Goal: Task Accomplishment & Management: Use online tool/utility

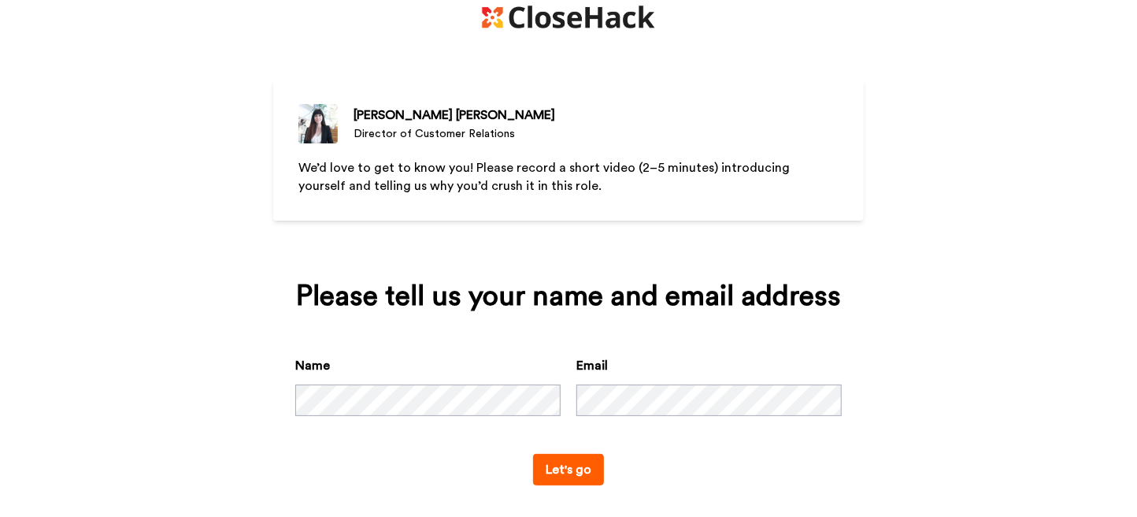
scroll to position [57, 0]
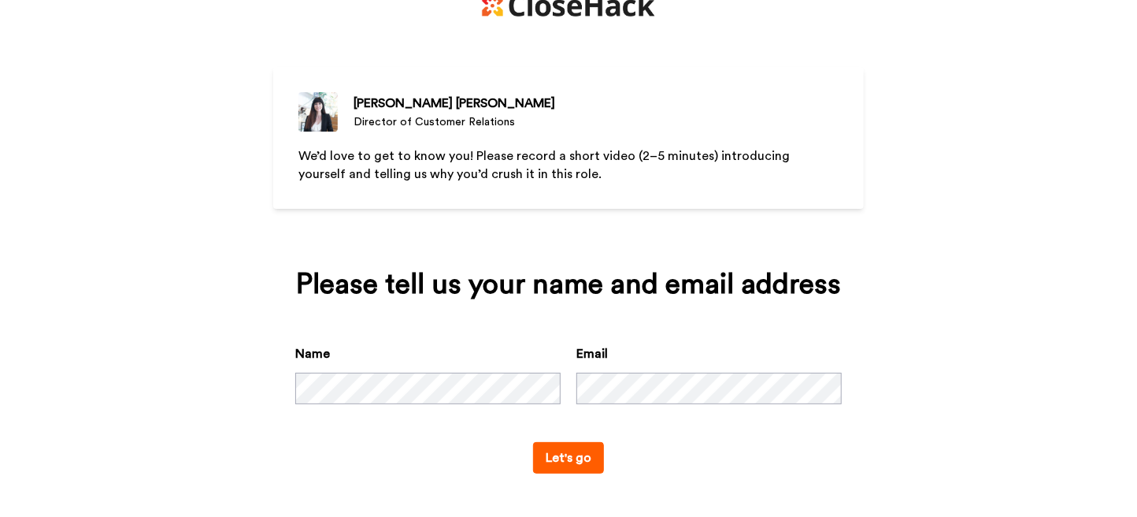
click at [584, 462] on button "Let's go" at bounding box center [568, 457] width 71 height 31
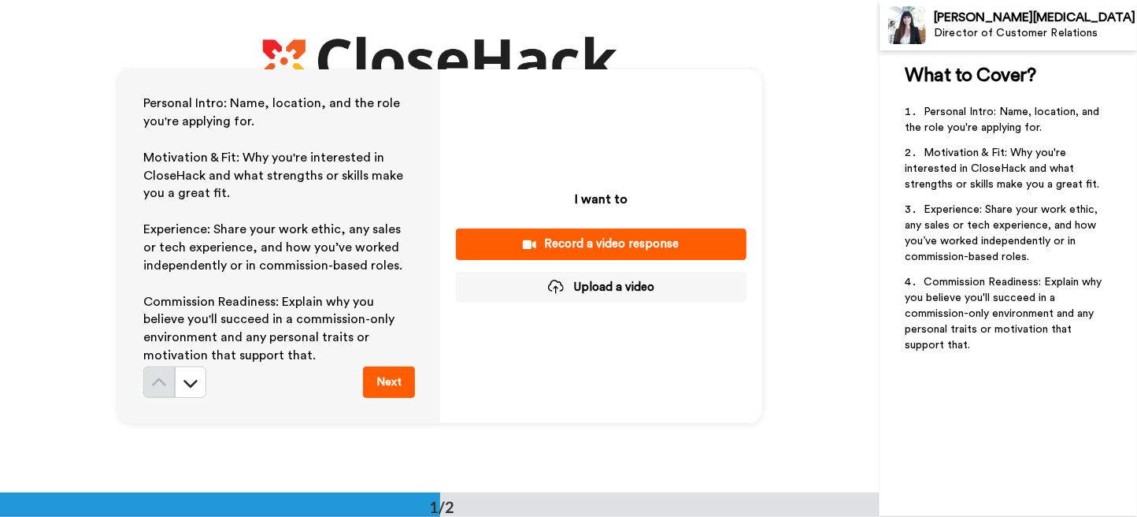
click at [569, 239] on div "Record a video response" at bounding box center [601, 243] width 265 height 17
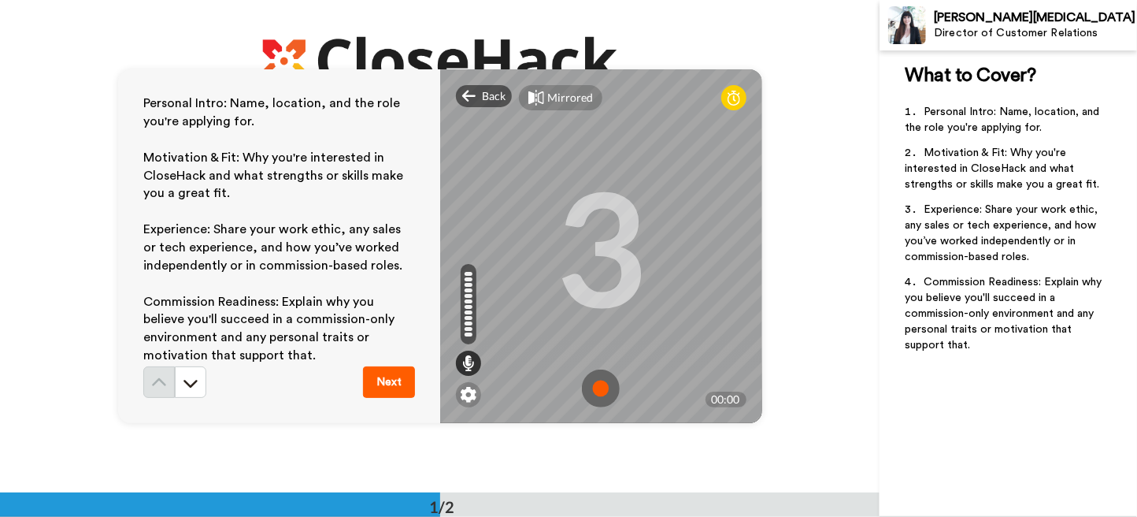
click at [594, 383] on img at bounding box center [601, 388] width 38 height 38
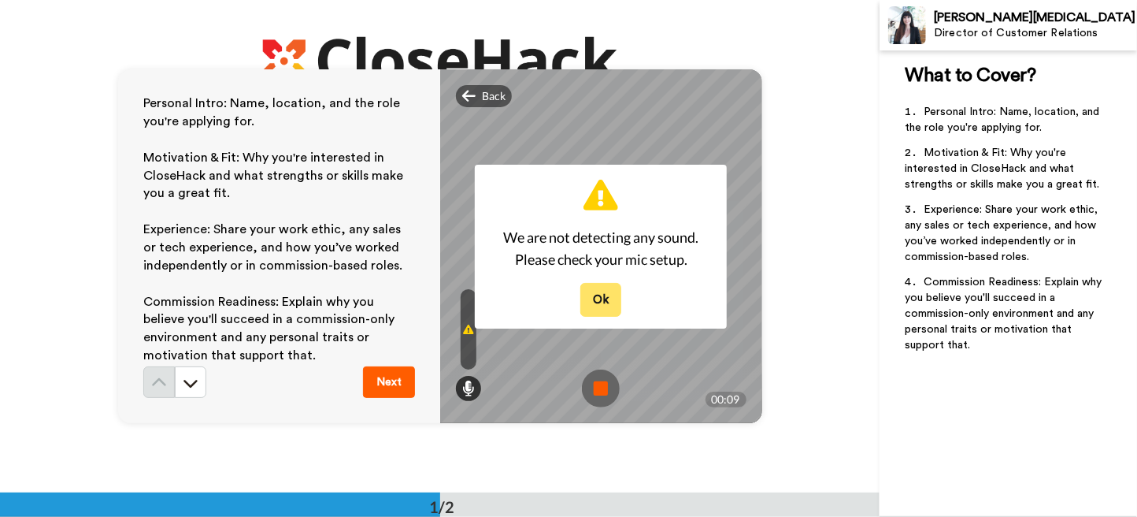
click at [606, 302] on button "Ok" at bounding box center [600, 300] width 41 height 34
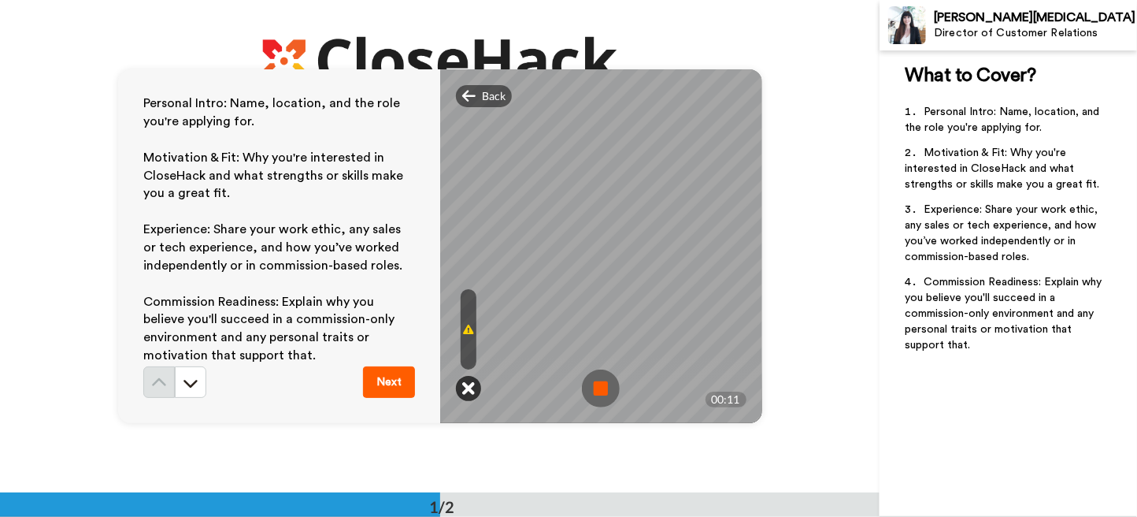
click at [465, 394] on icon at bounding box center [468, 388] width 13 height 16
click at [598, 387] on img at bounding box center [601, 388] width 38 height 38
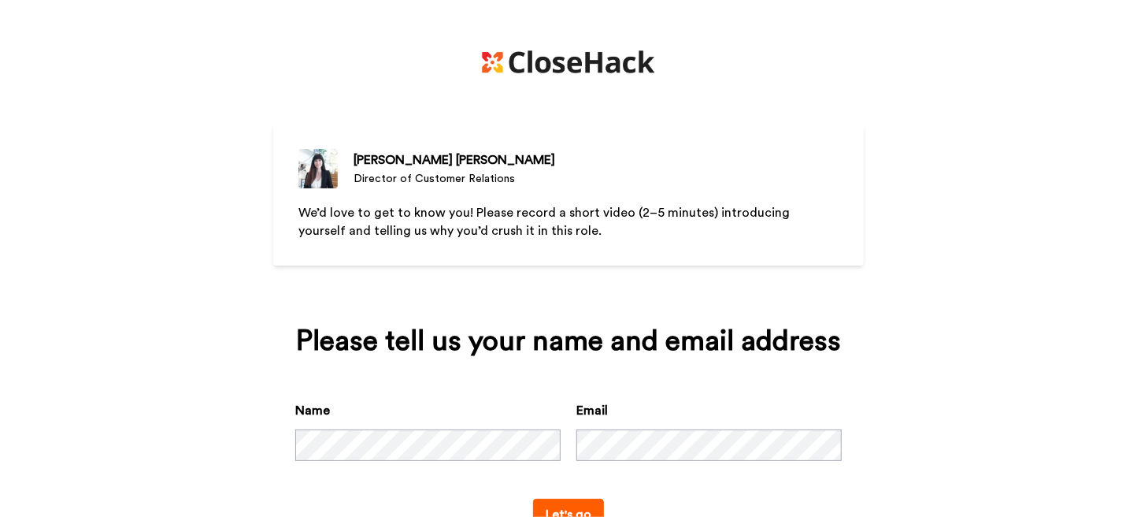
scroll to position [57, 0]
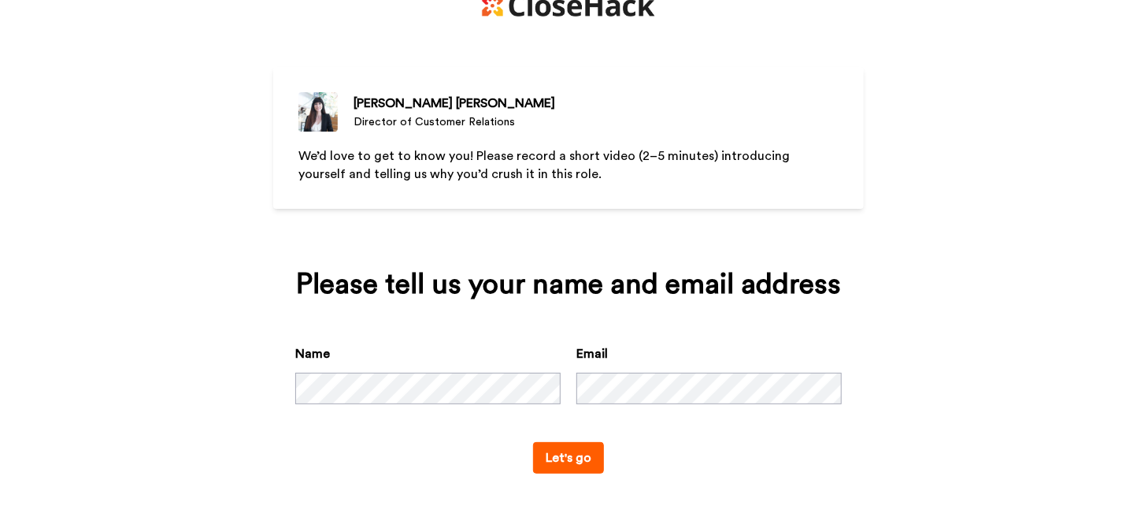
click at [556, 460] on button "Let's go" at bounding box center [568, 457] width 71 height 31
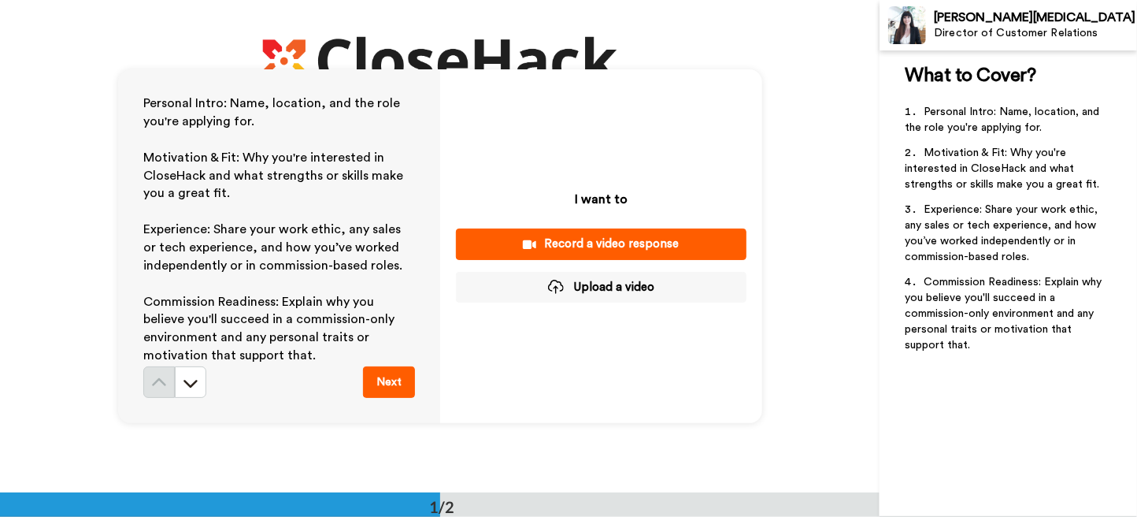
click at [388, 380] on button "Next" at bounding box center [389, 381] width 52 height 31
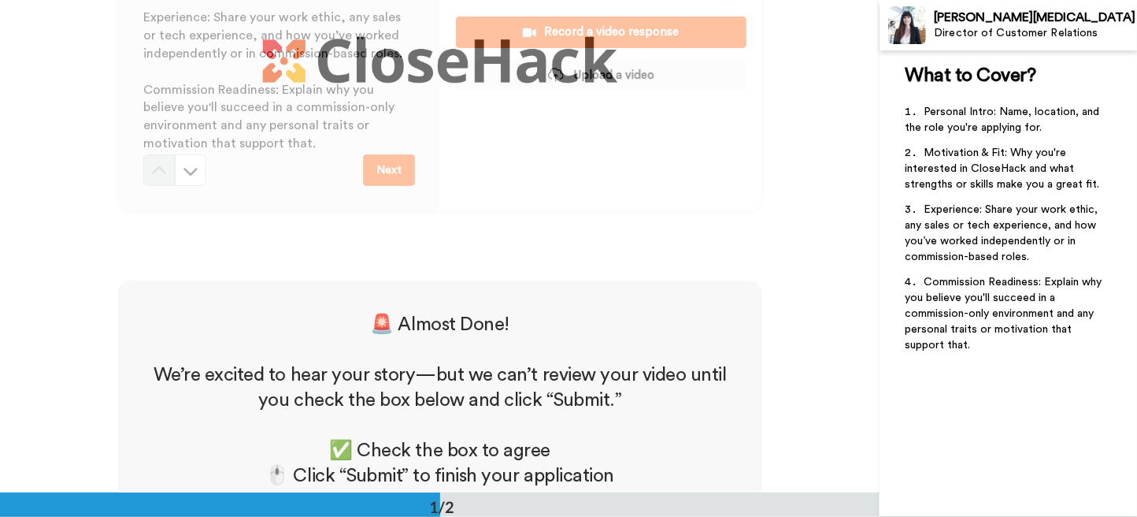
scroll to position [37, 0]
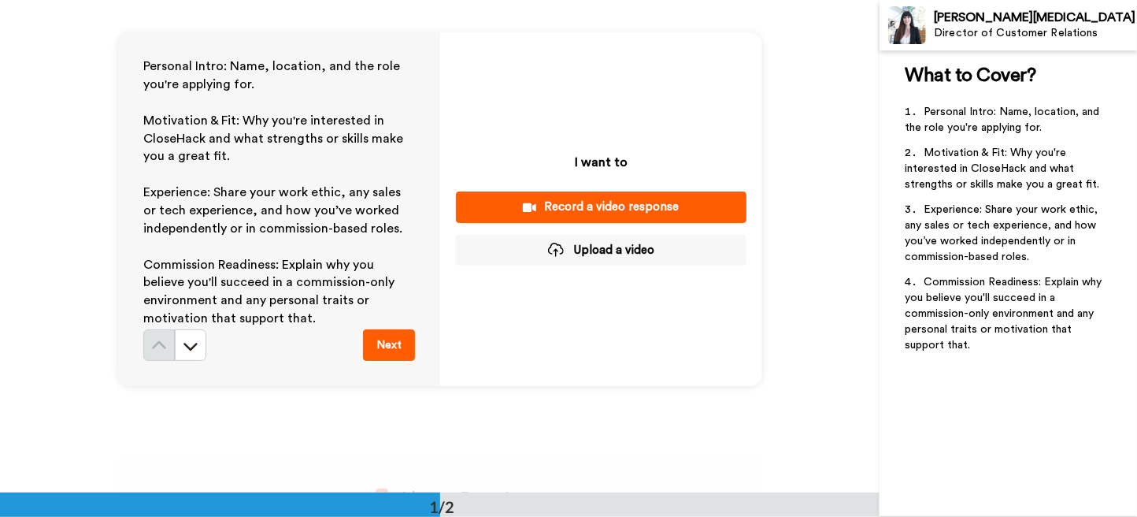
click at [556, 209] on div "Record a video response" at bounding box center [601, 206] width 265 height 17
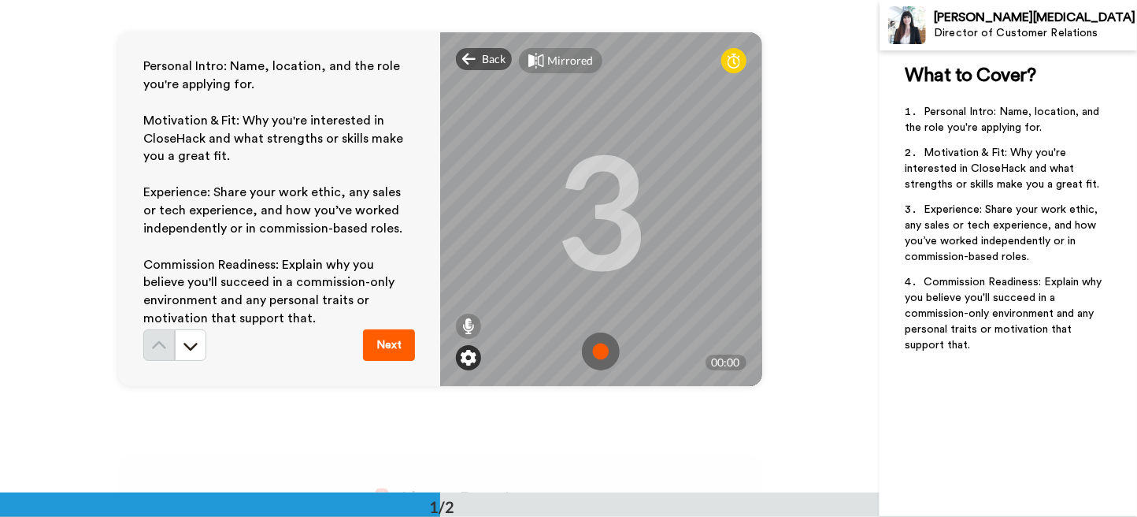
click at [461, 358] on img at bounding box center [469, 358] width 16 height 16
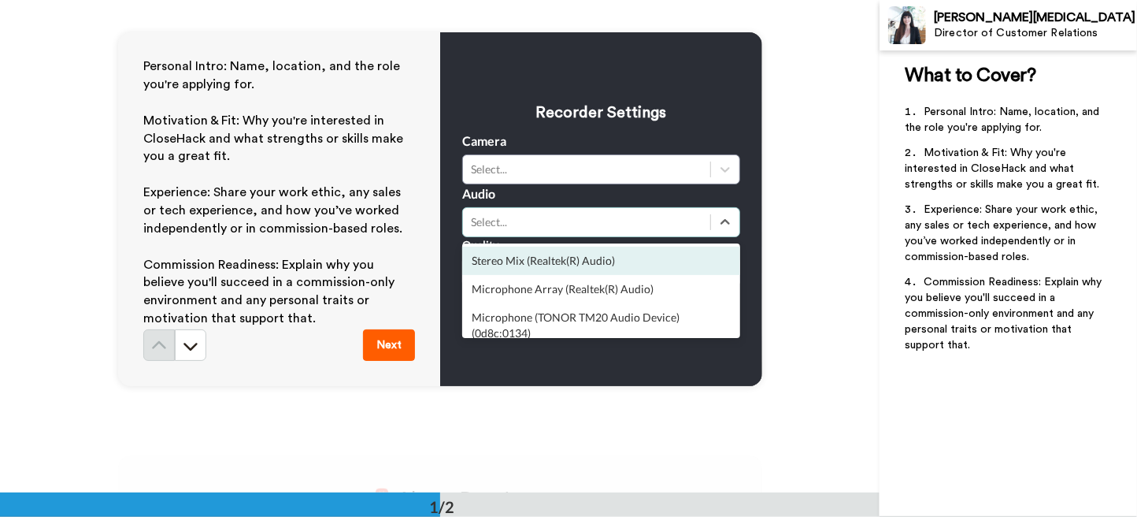
click at [537, 224] on div "Select..." at bounding box center [587, 222] width 232 height 16
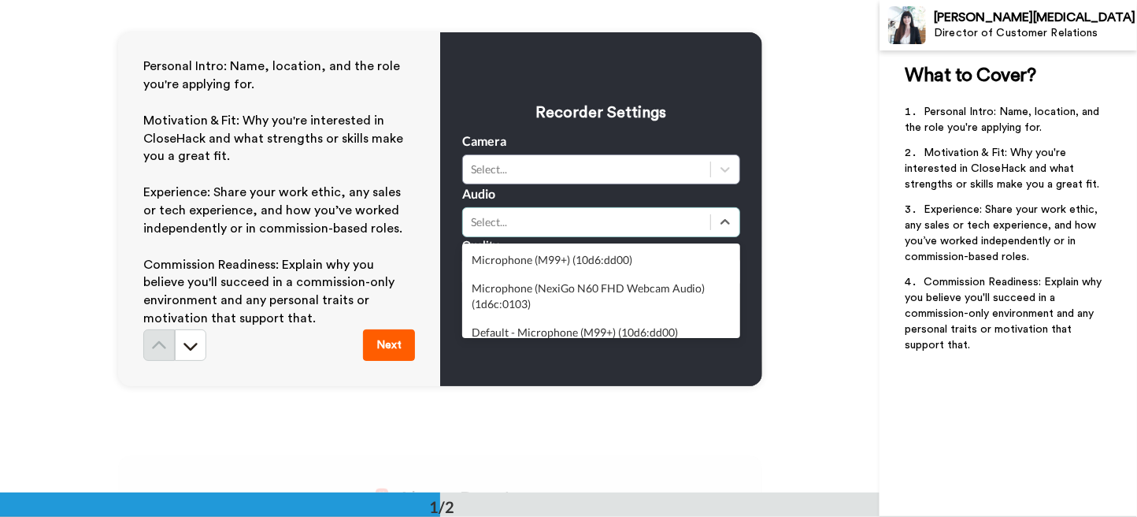
scroll to position [78, 0]
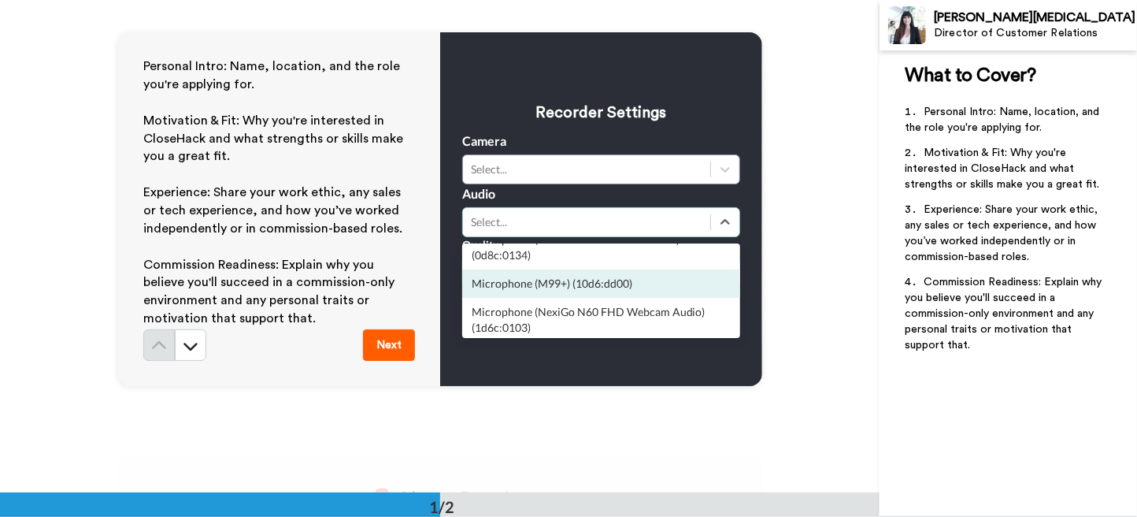
click at [543, 283] on div "Microphone (M99+) (10d6:dd00)" at bounding box center [601, 283] width 278 height 28
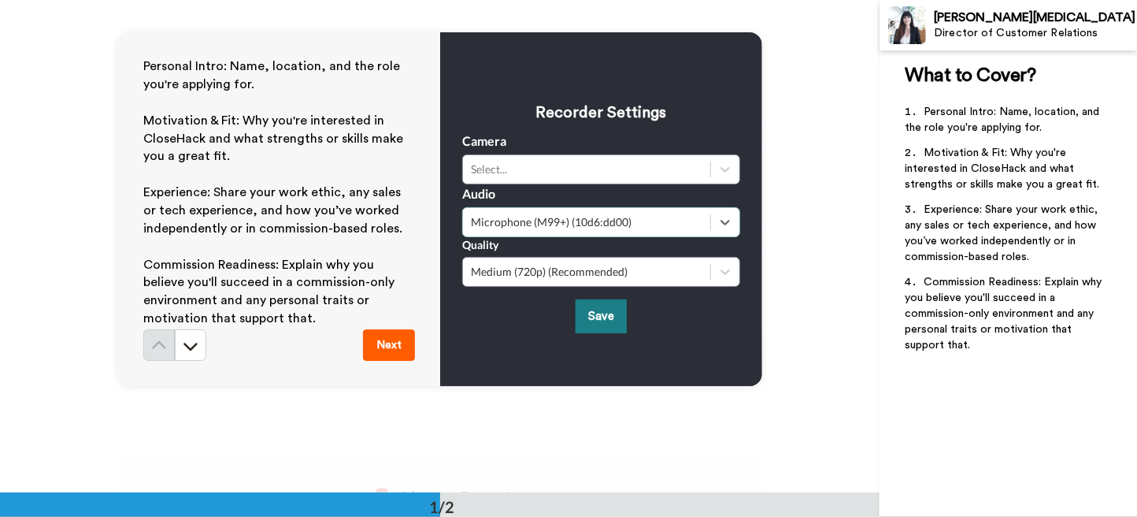
click at [606, 321] on button "Save" at bounding box center [601, 316] width 51 height 34
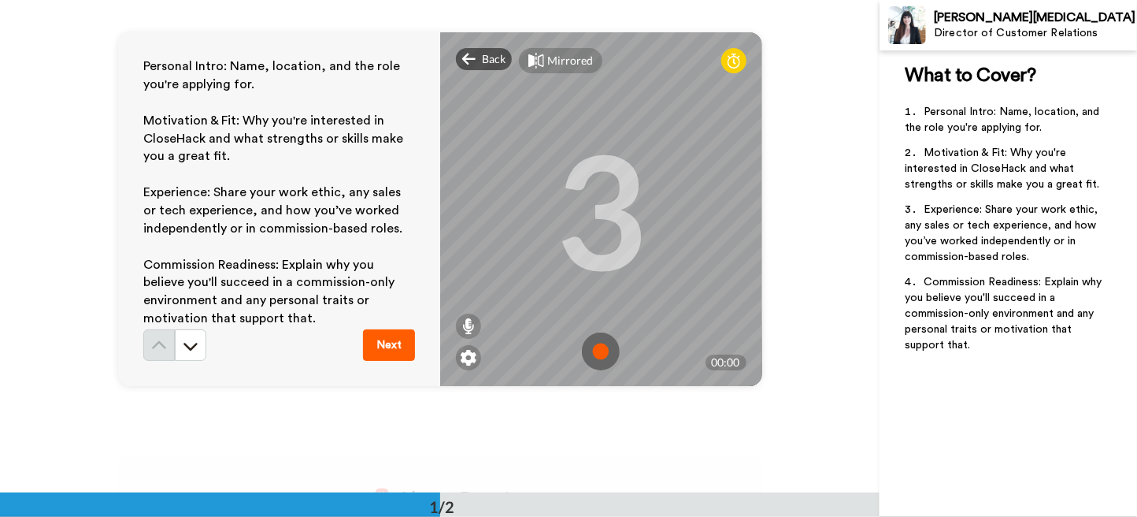
click at [596, 354] on img at bounding box center [601, 351] width 38 height 38
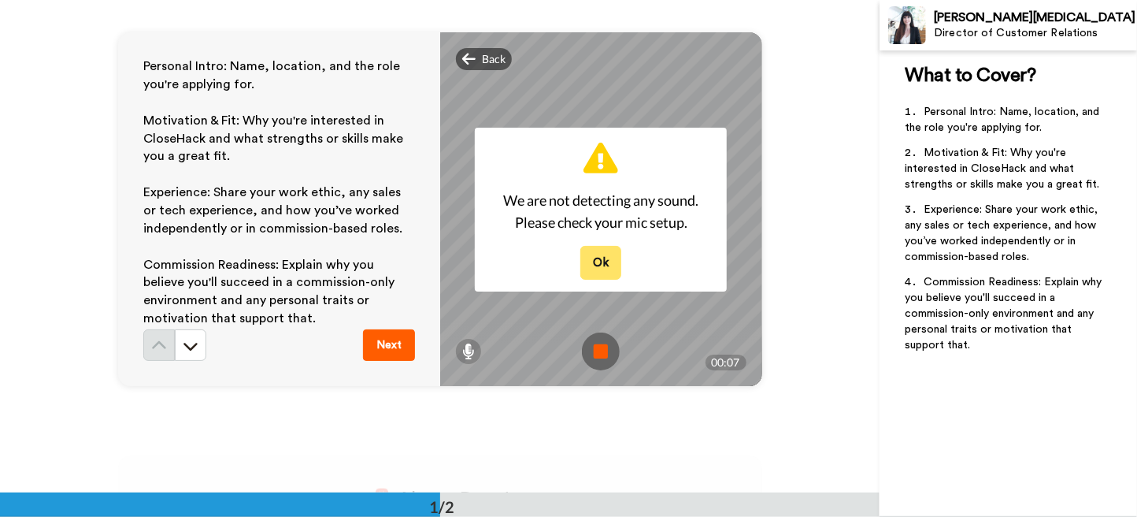
click at [593, 265] on button "Ok" at bounding box center [600, 263] width 41 height 34
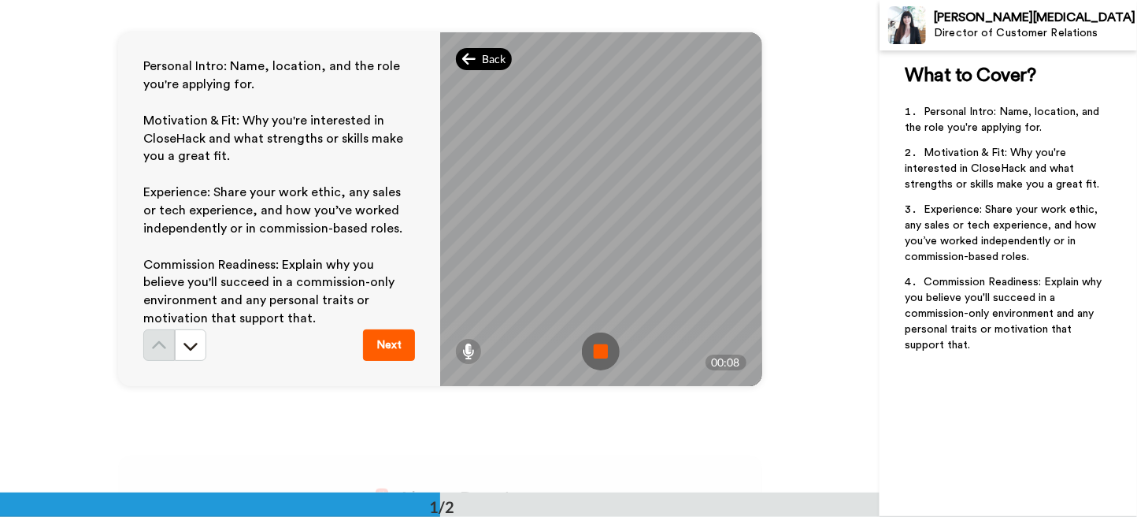
click at [482, 52] on span "Back" at bounding box center [494, 59] width 24 height 16
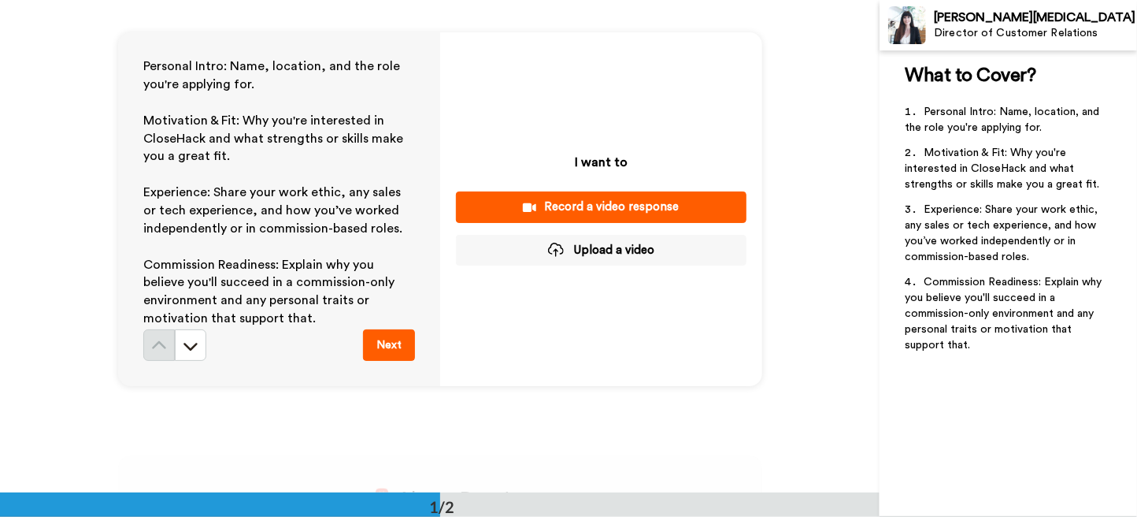
click at [616, 205] on div "Record a video response" at bounding box center [601, 206] width 265 height 17
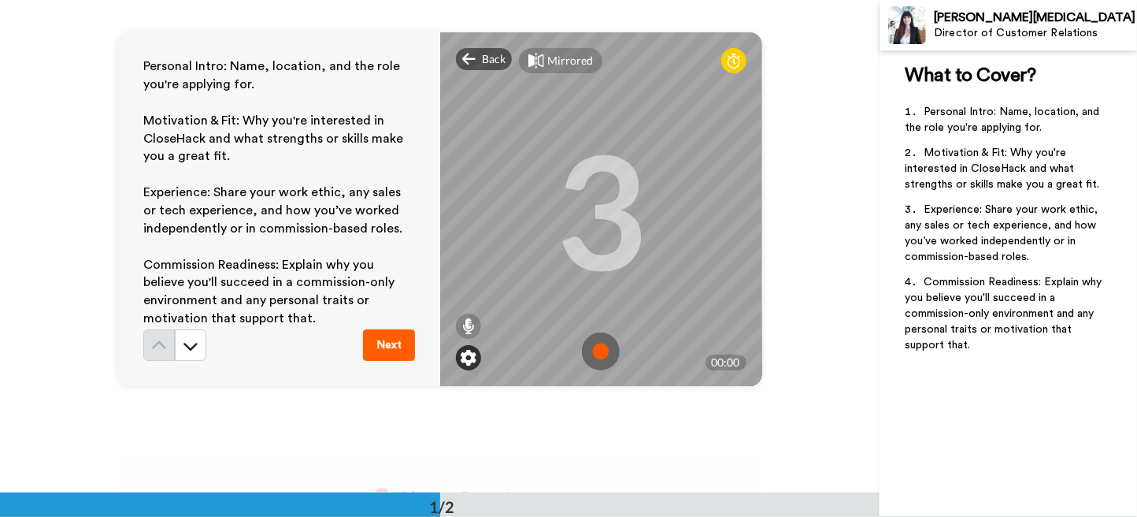
click at [465, 360] on img at bounding box center [469, 358] width 16 height 16
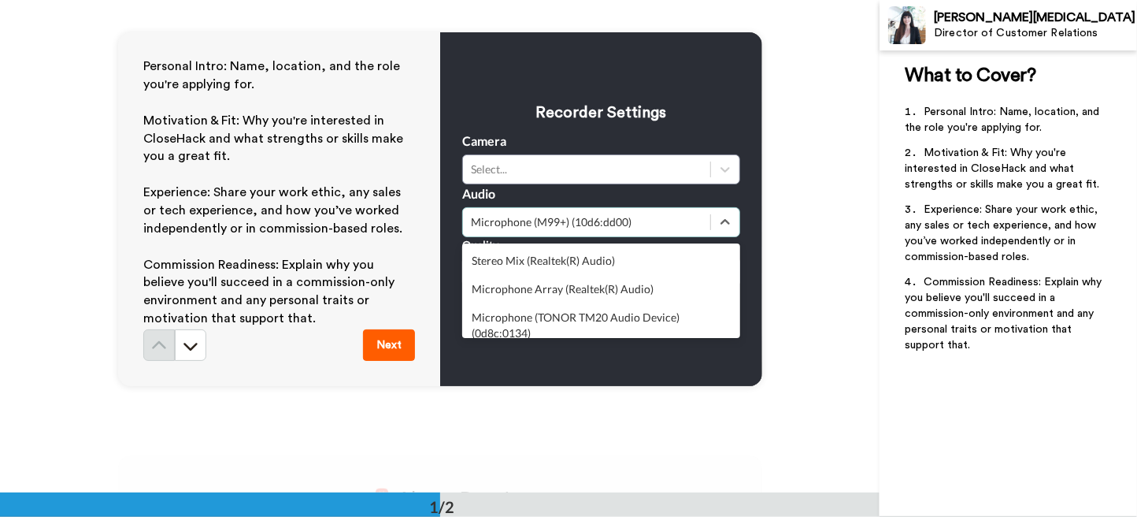
click at [632, 229] on div "Microphone (M99+) (10d6:dd00)" at bounding box center [586, 222] width 247 height 19
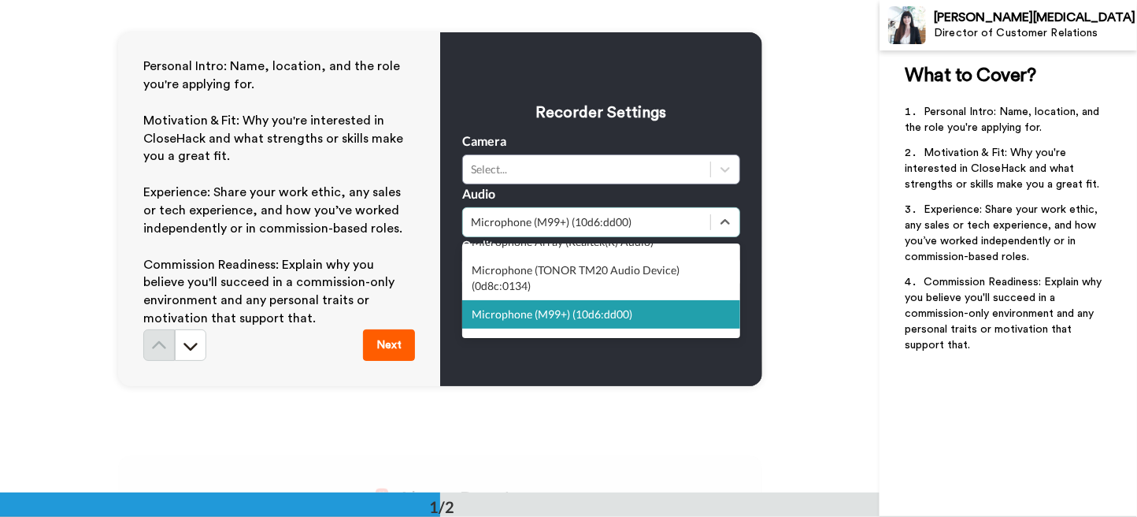
scroll to position [157, 0]
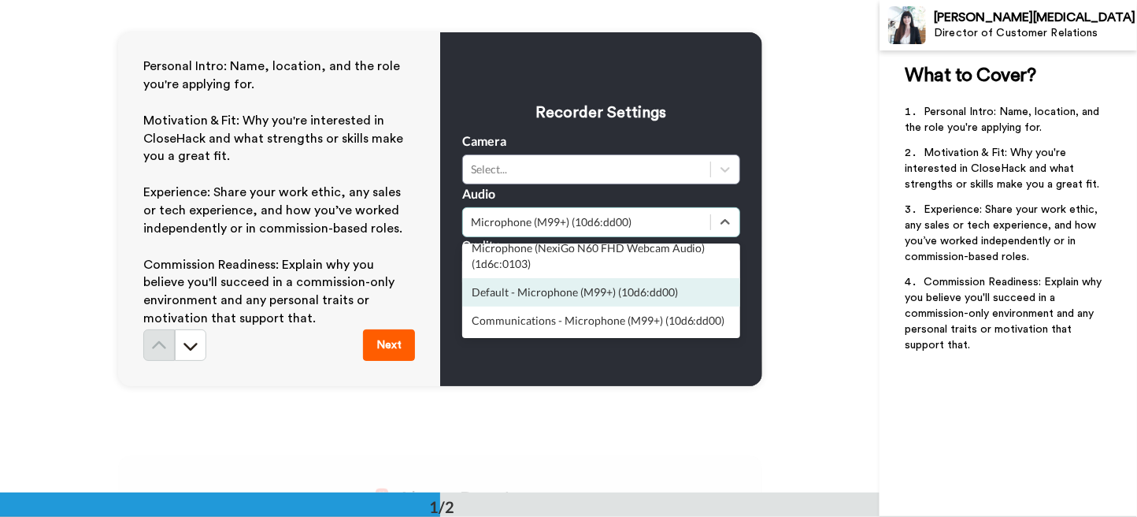
click at [601, 278] on div "Default - Microphone (M99+) (10d6:dd00)" at bounding box center [601, 292] width 278 height 28
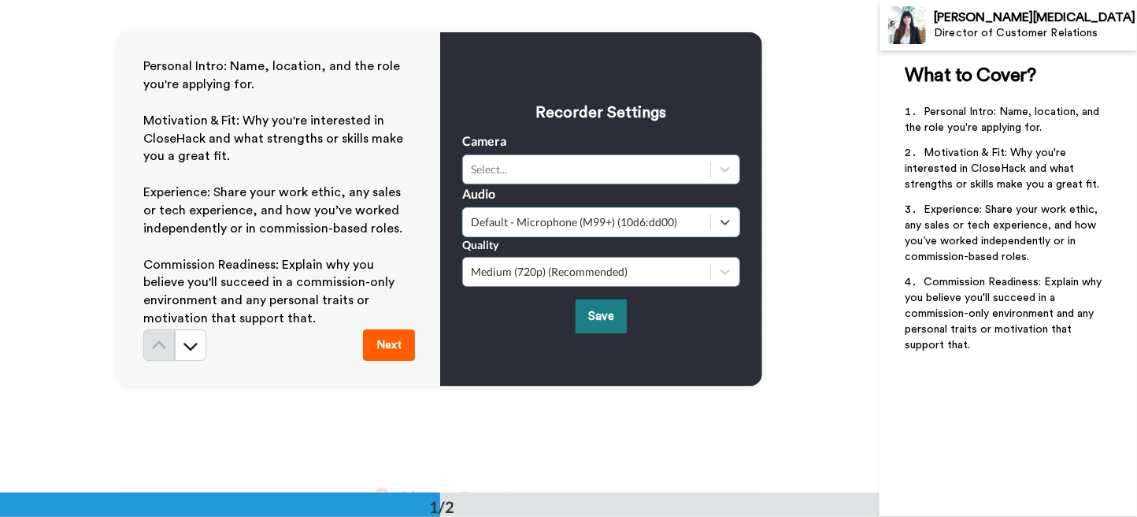
click at [599, 309] on button "Save" at bounding box center [601, 316] width 51 height 34
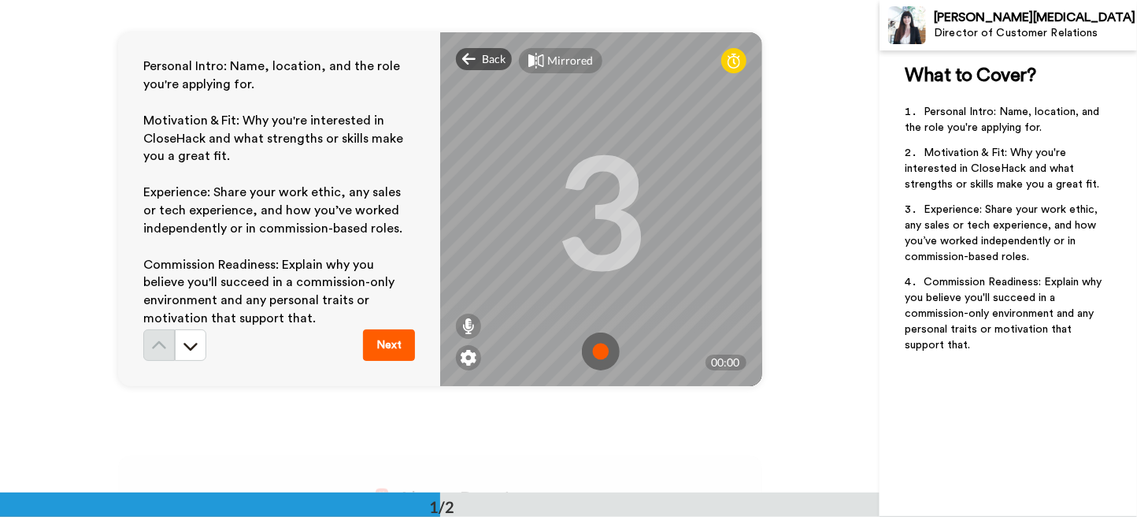
click at [596, 351] on img at bounding box center [601, 351] width 38 height 38
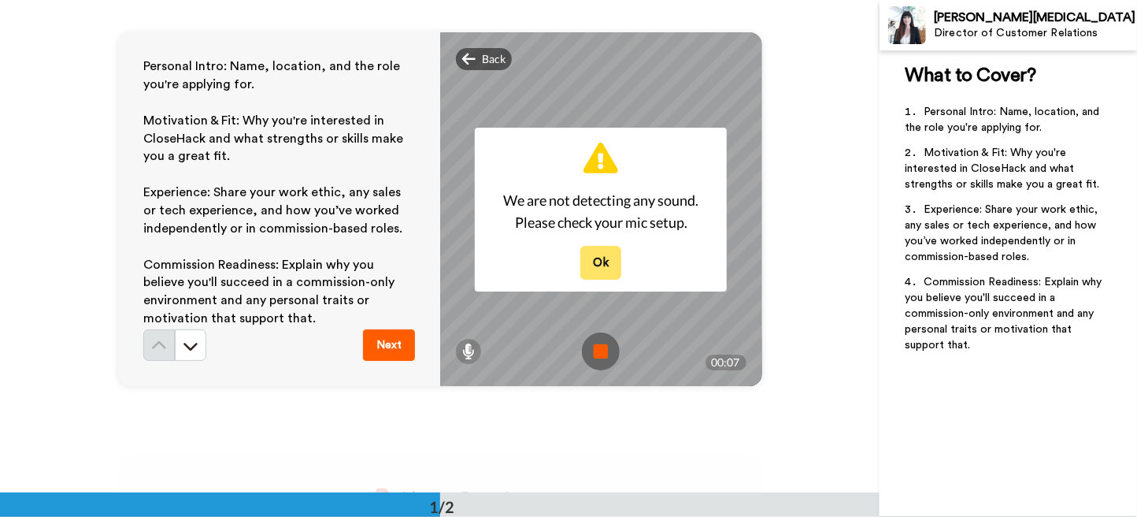
click at [608, 264] on button "Ok" at bounding box center [600, 263] width 41 height 34
